Goal: Task Accomplishment & Management: Manage account settings

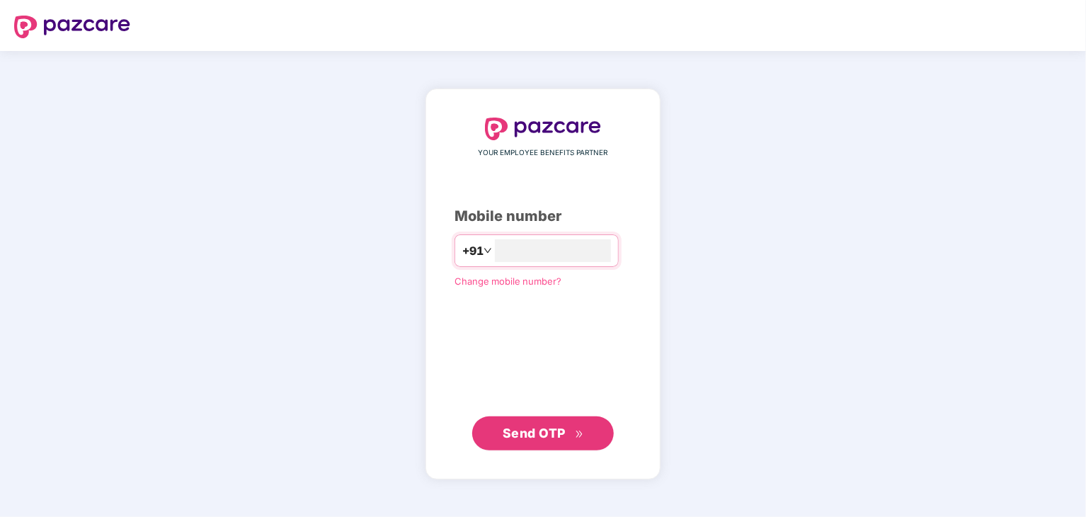
type input "**********"
click at [561, 426] on span "Send OTP" at bounding box center [534, 433] width 63 height 15
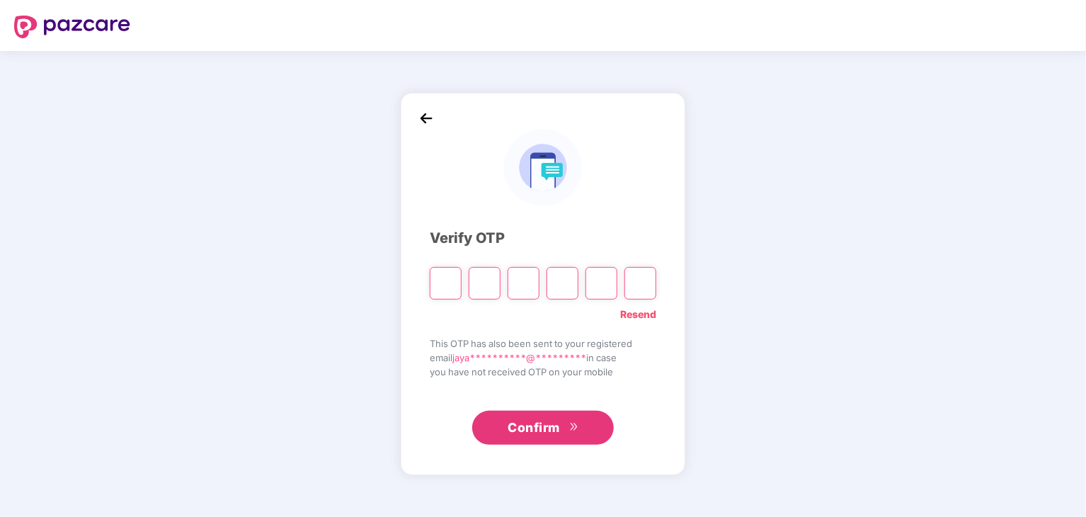
type input "*"
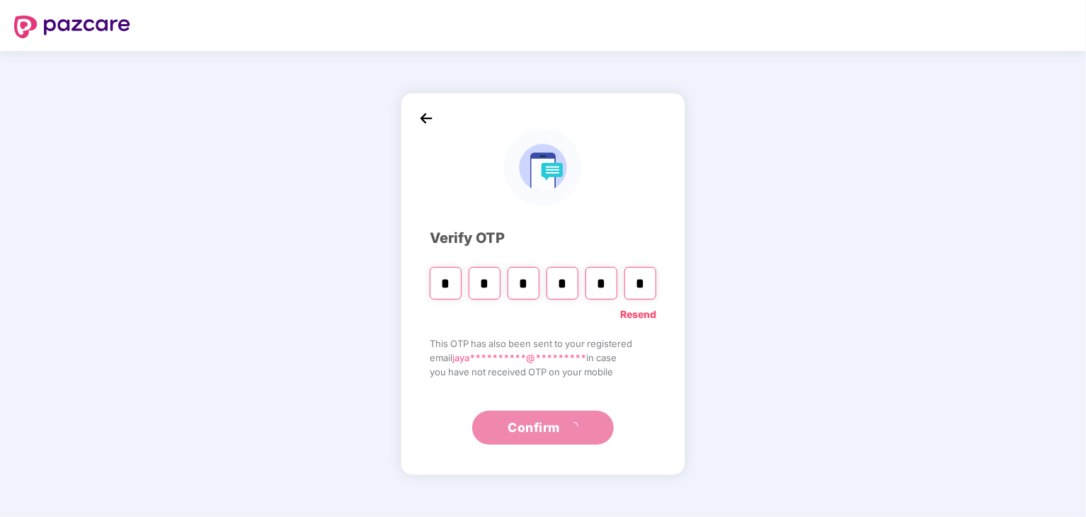
type input "*"
